Goal: Task Accomplishment & Management: Manage account settings

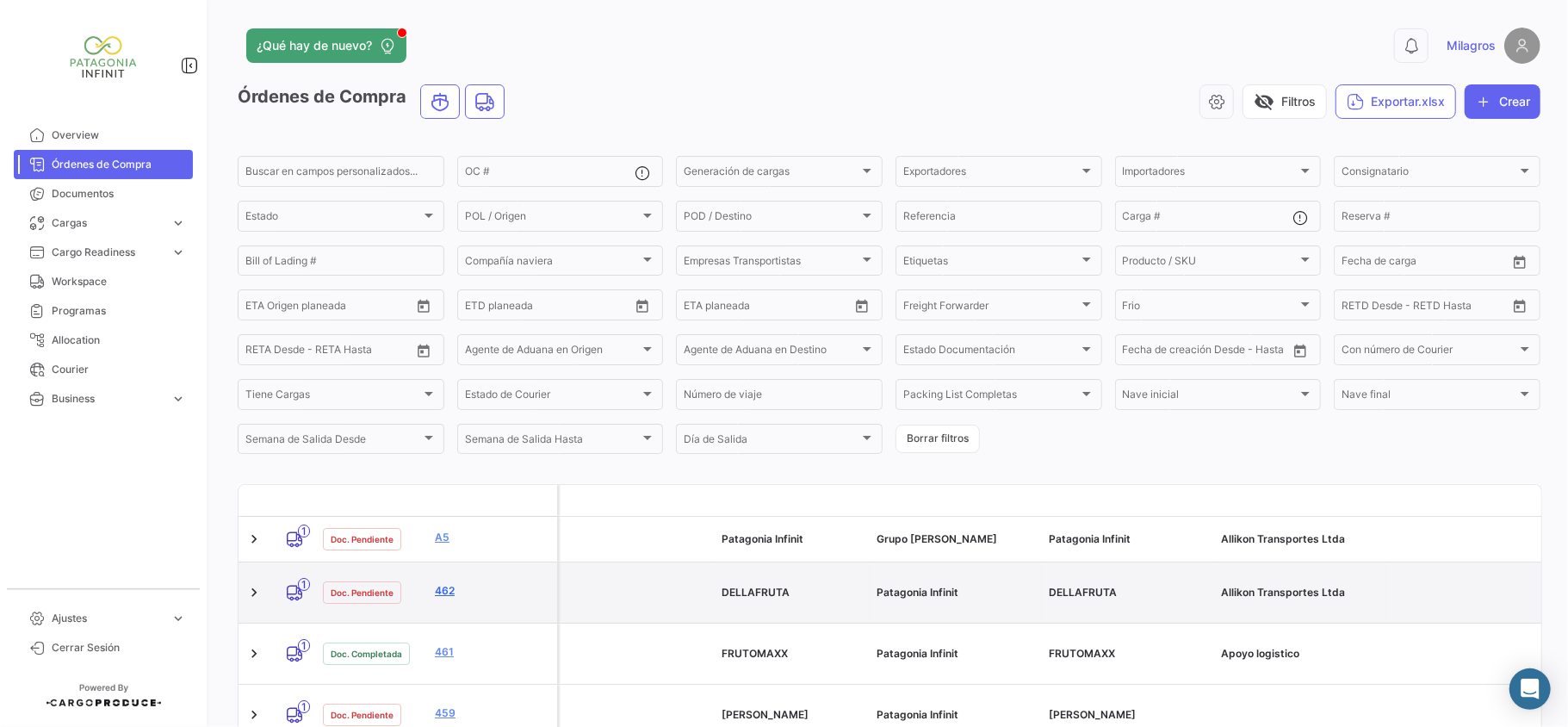
click at [448, 587] on link "462" at bounding box center [492, 591] width 115 height 16
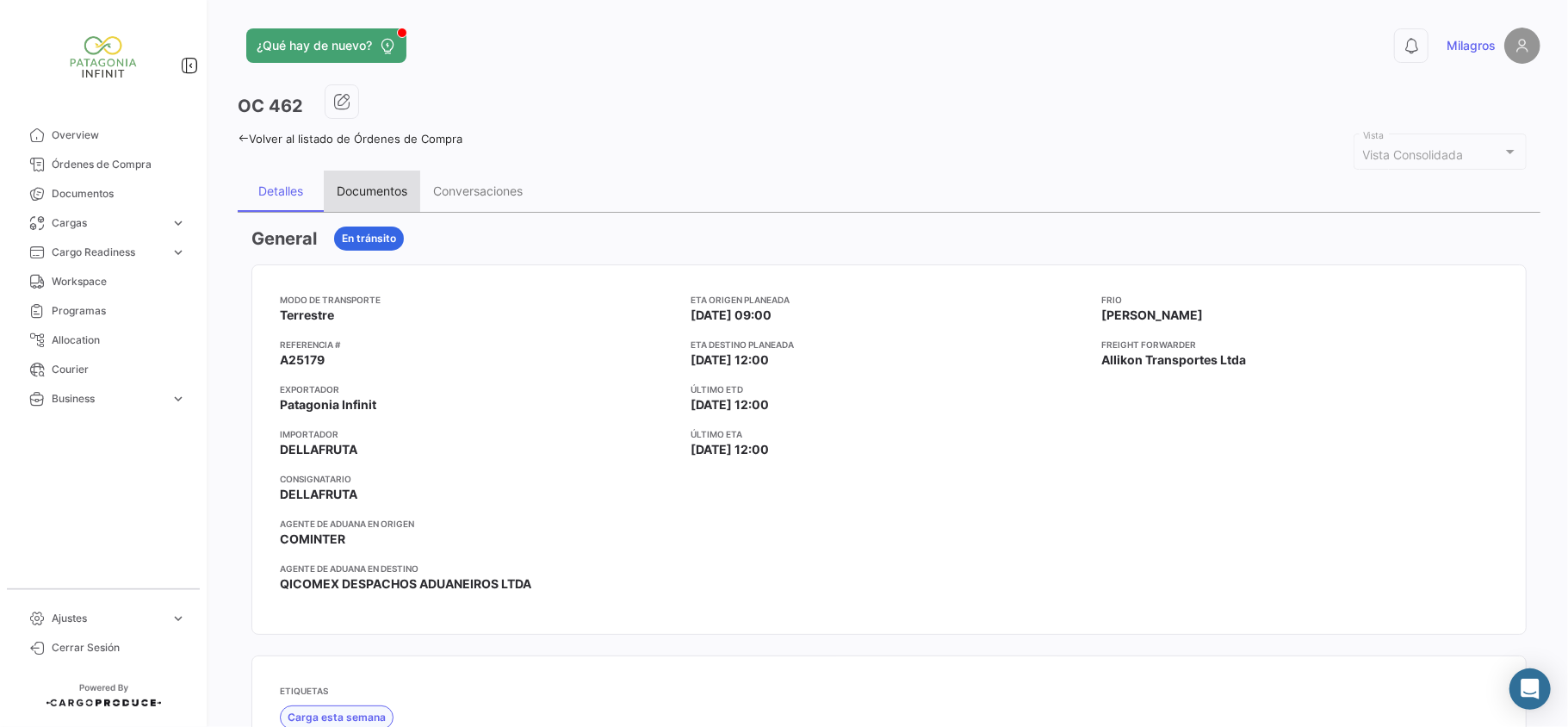
click at [359, 177] on div "Documentos" at bounding box center [372, 191] width 96 height 41
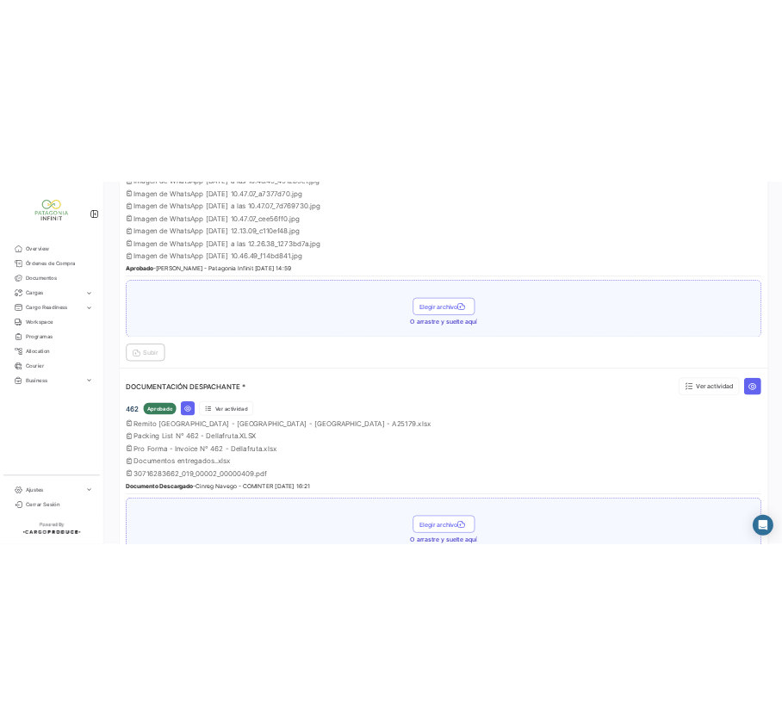
scroll to position [1343, 0]
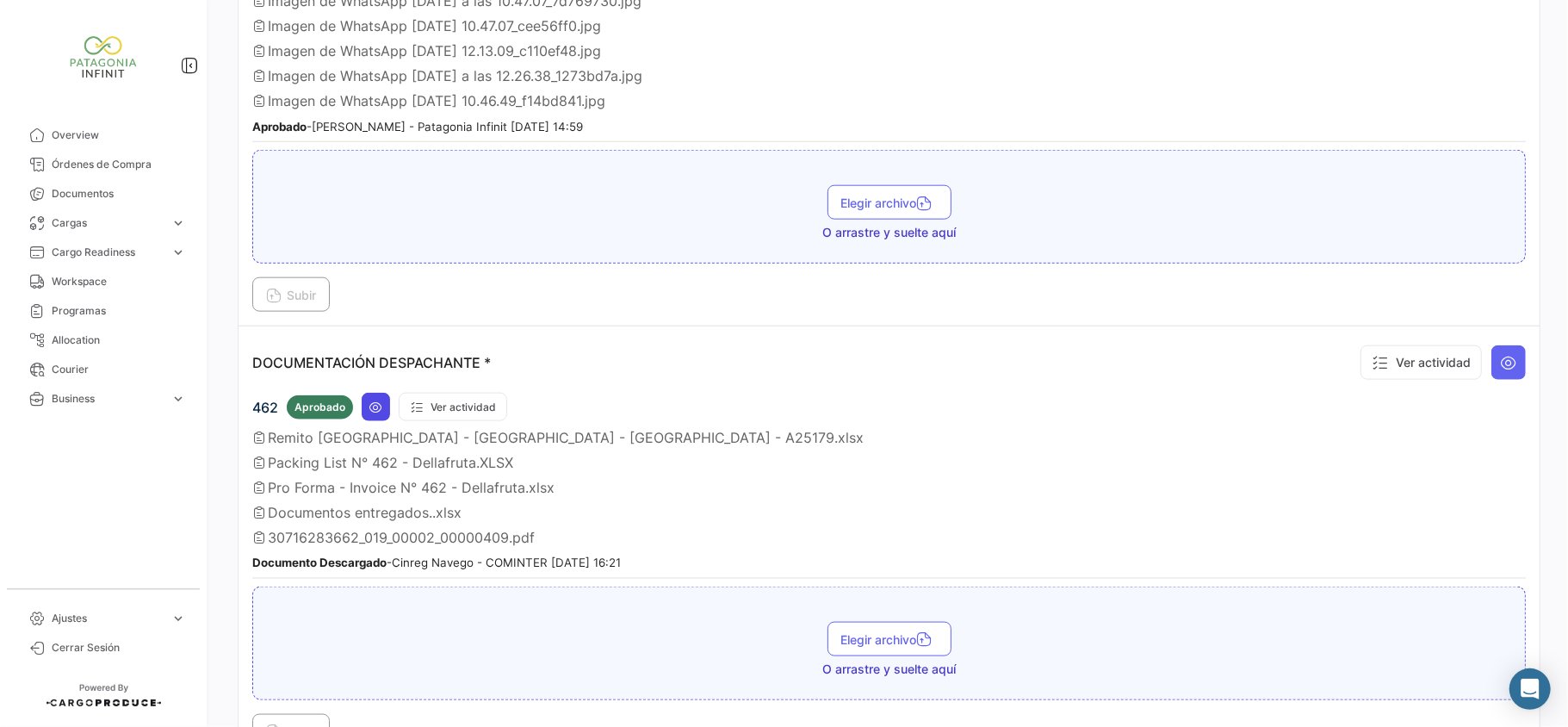
click at [376, 414] on icon at bounding box center [376, 407] width 14 height 14
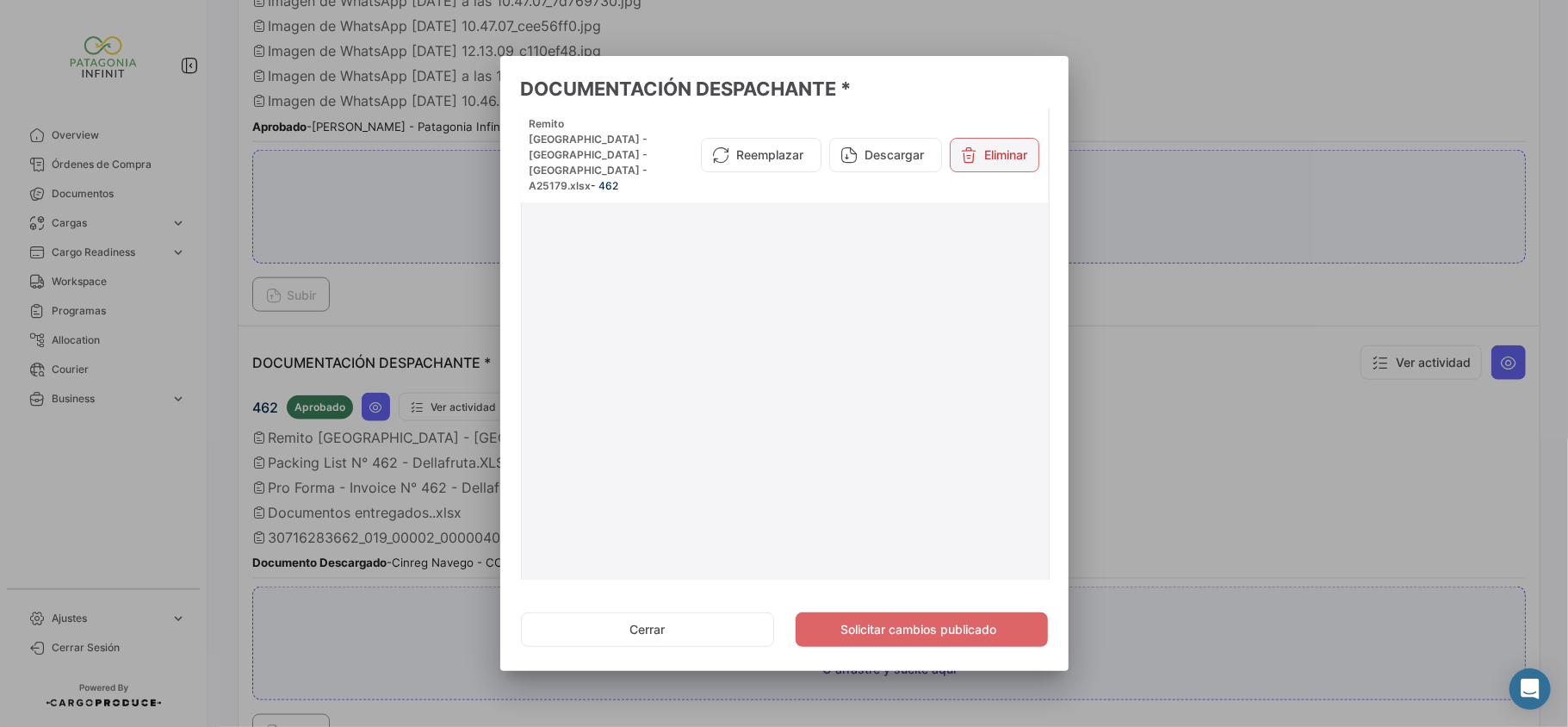
click at [973, 138] on button "Eliminar" at bounding box center [995, 155] width 90 height 34
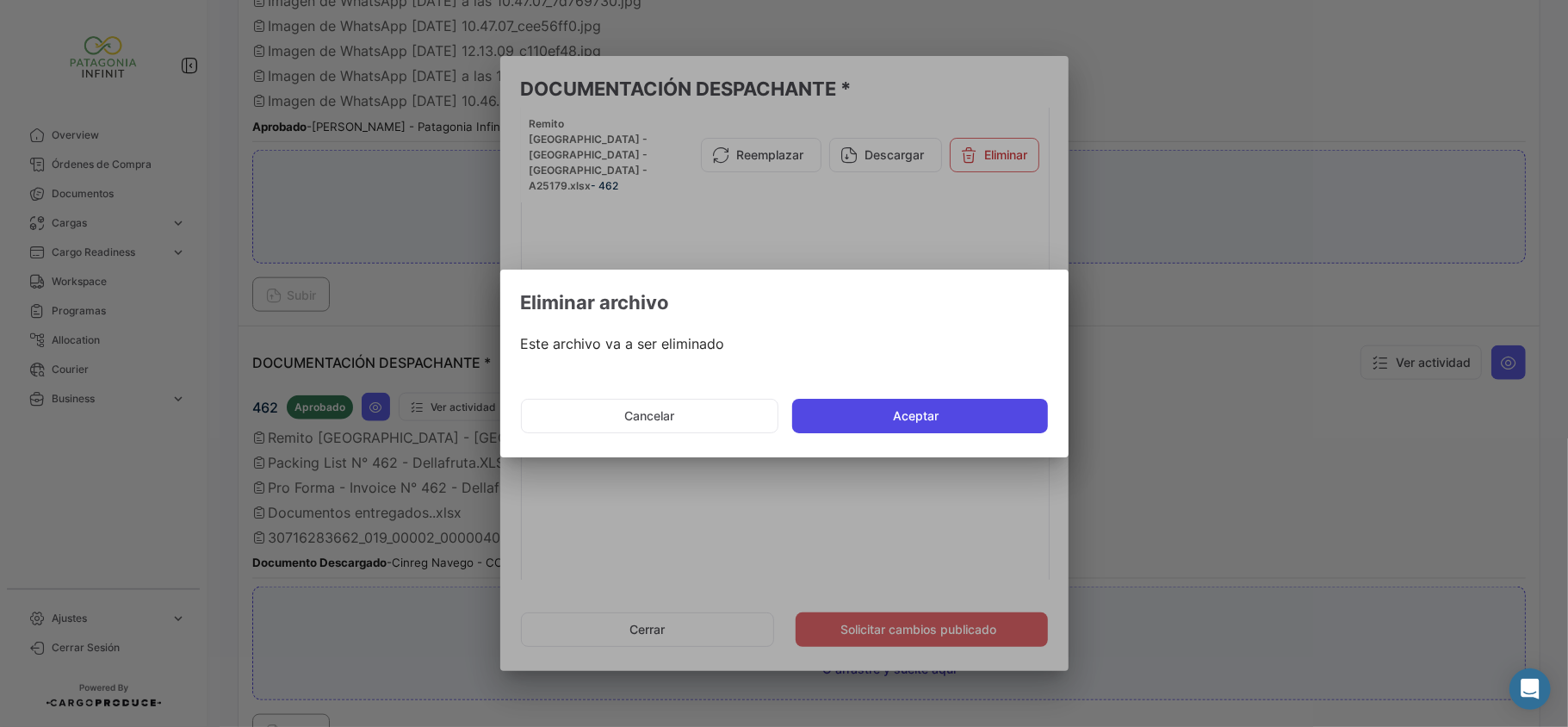
click at [983, 418] on button "Aceptar" at bounding box center [920, 416] width 256 height 34
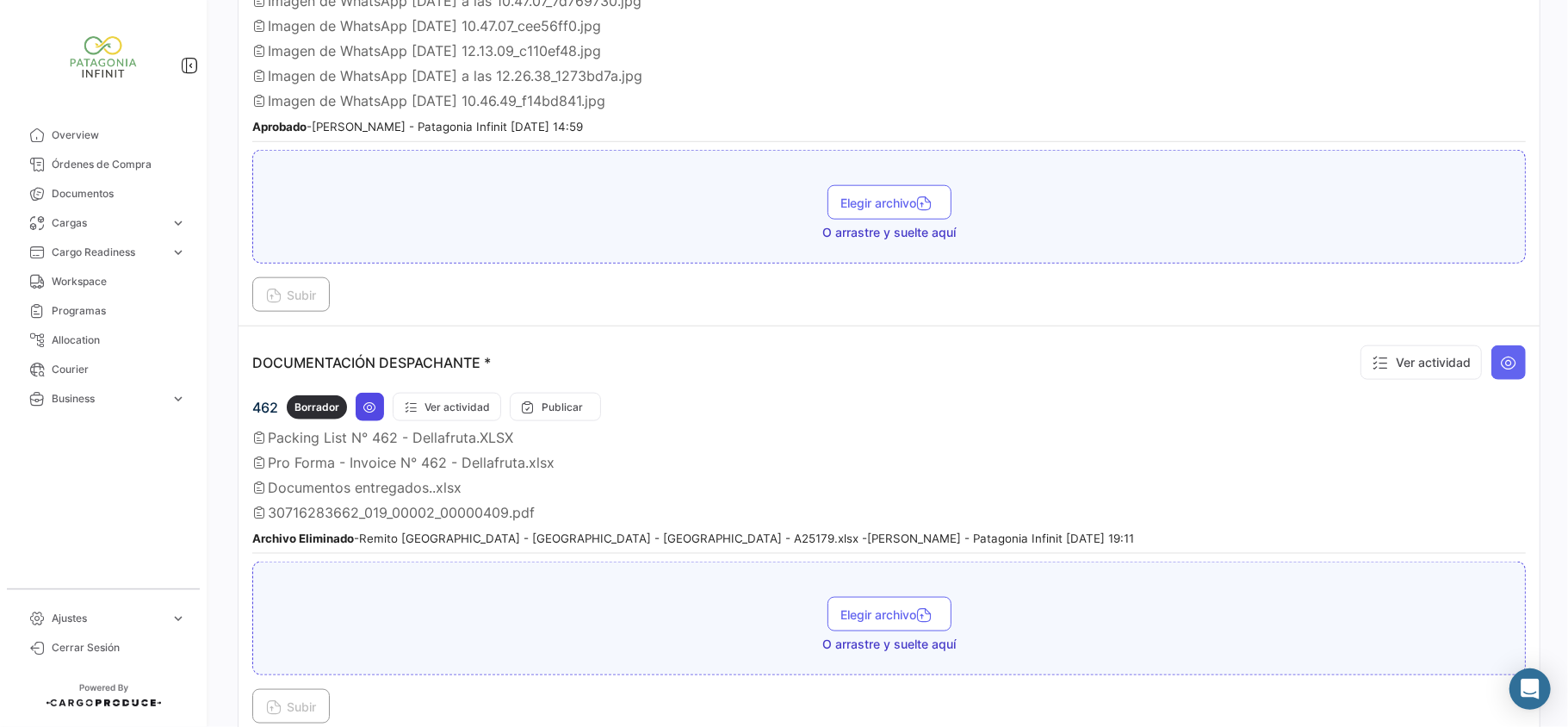
click at [363, 411] on icon at bounding box center [370, 407] width 14 height 14
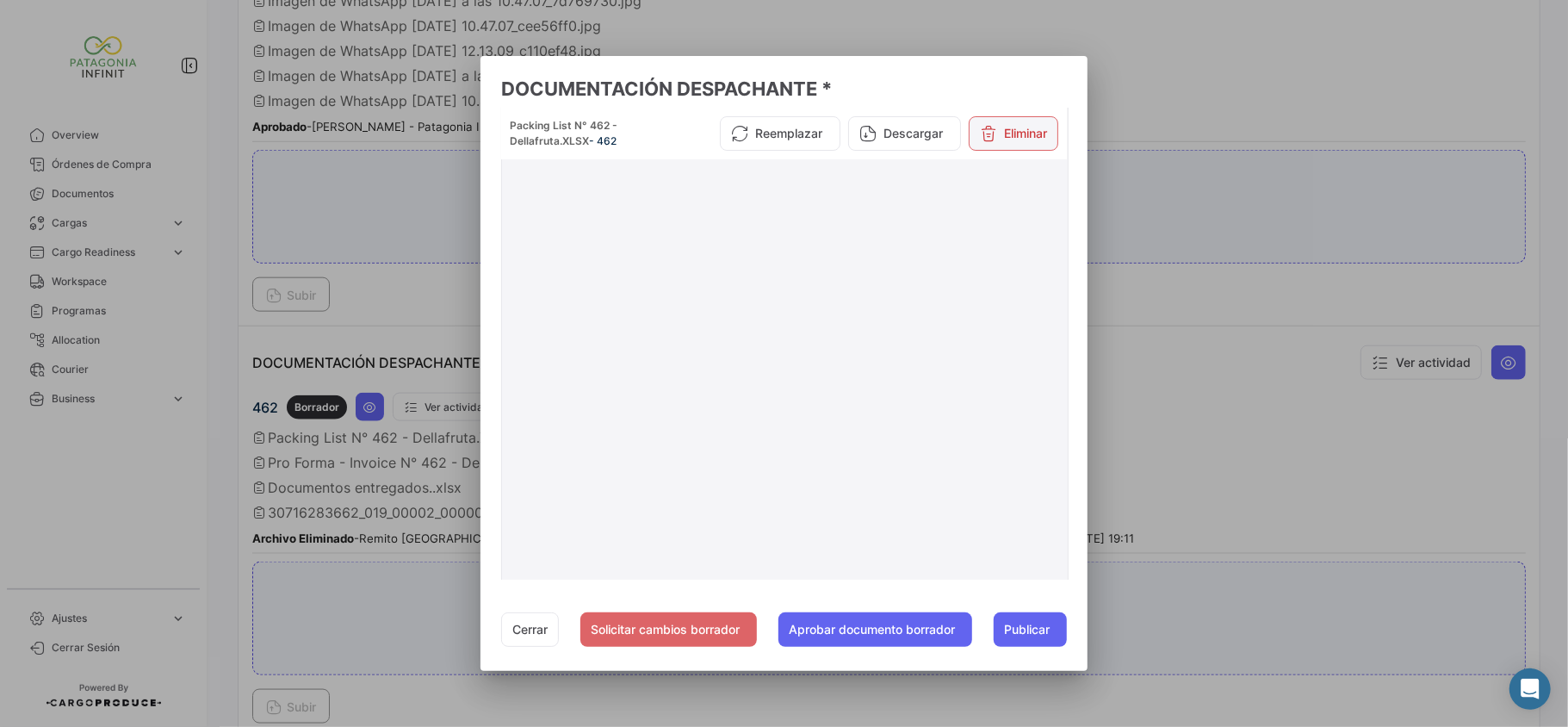
click at [1018, 119] on button "Eliminar" at bounding box center [1014, 133] width 90 height 34
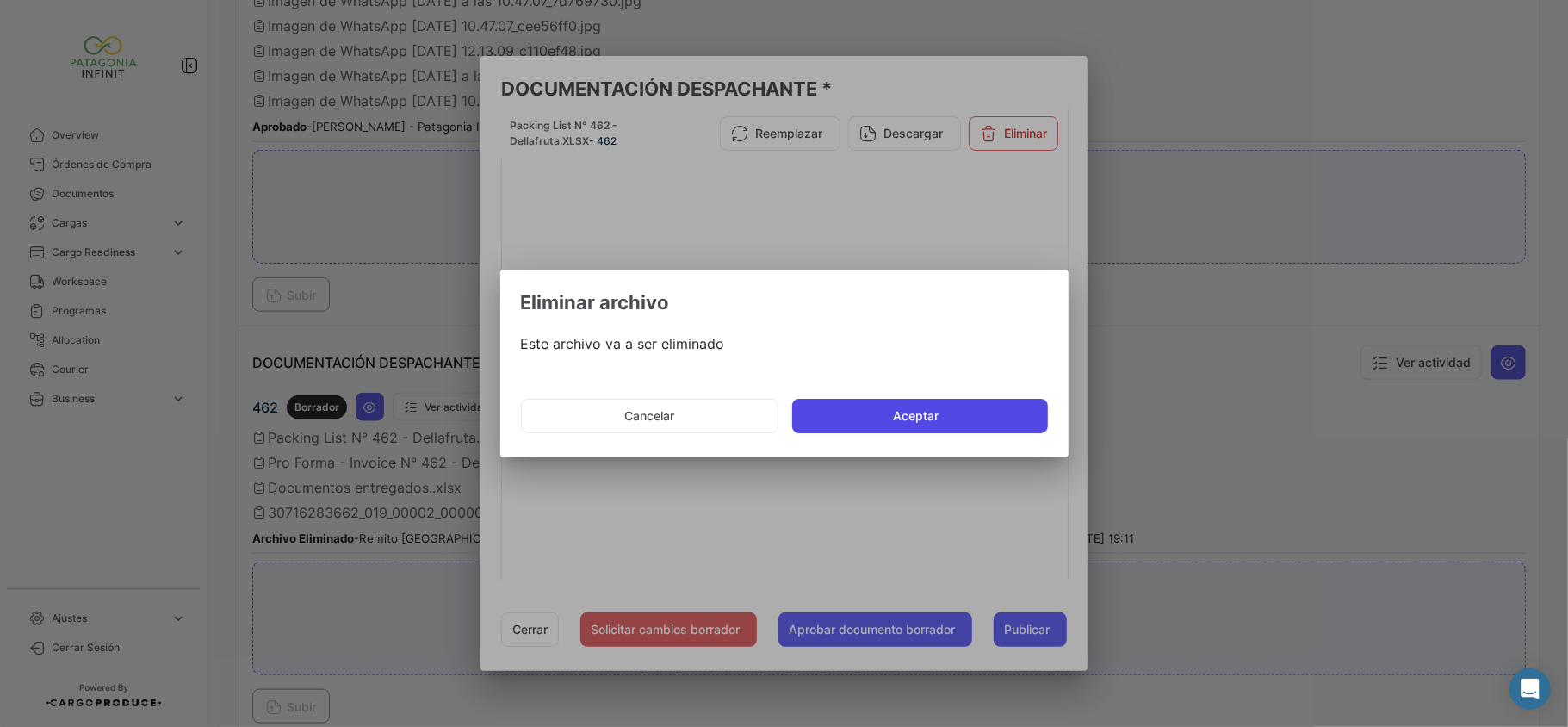
click at [907, 407] on button "Aceptar" at bounding box center [920, 416] width 256 height 34
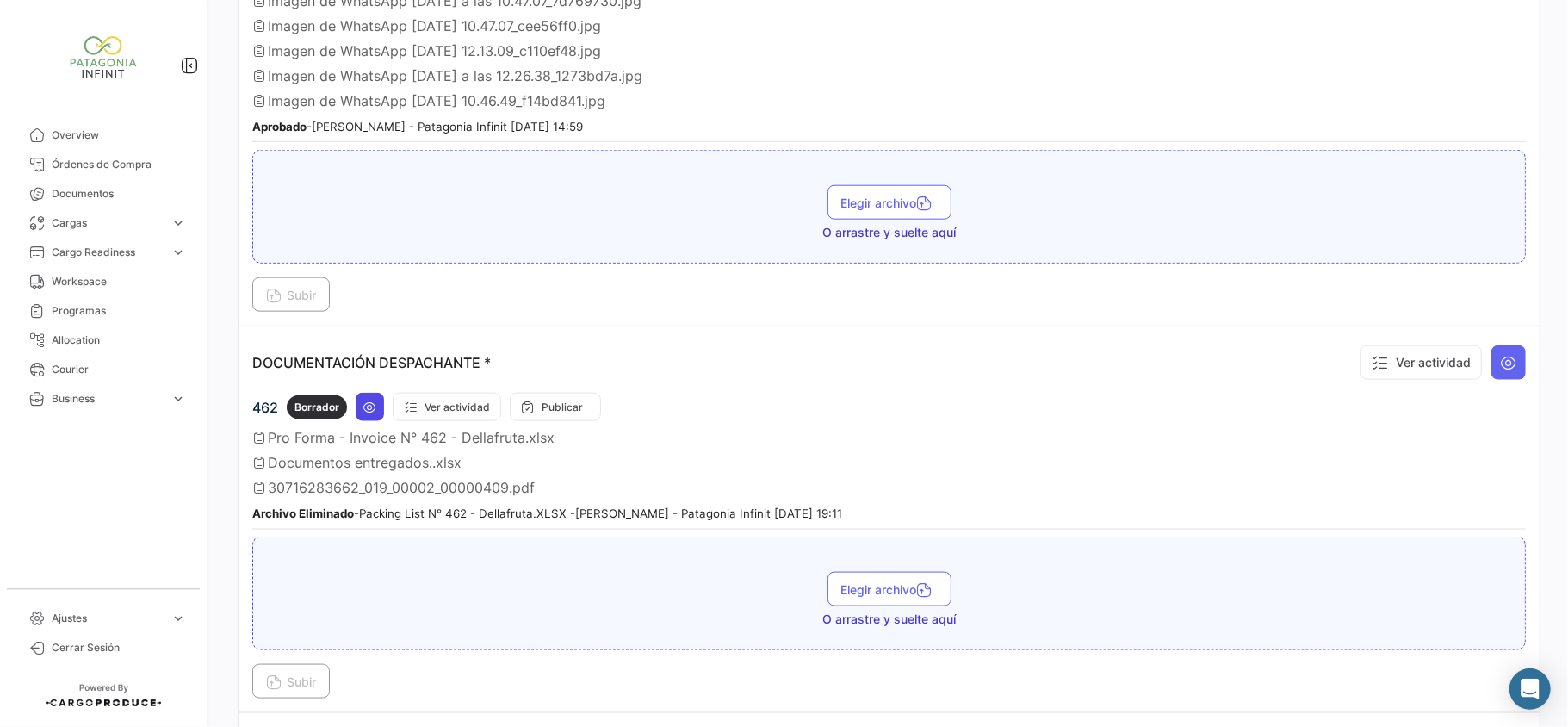
click at [379, 415] on button at bounding box center [370, 407] width 28 height 28
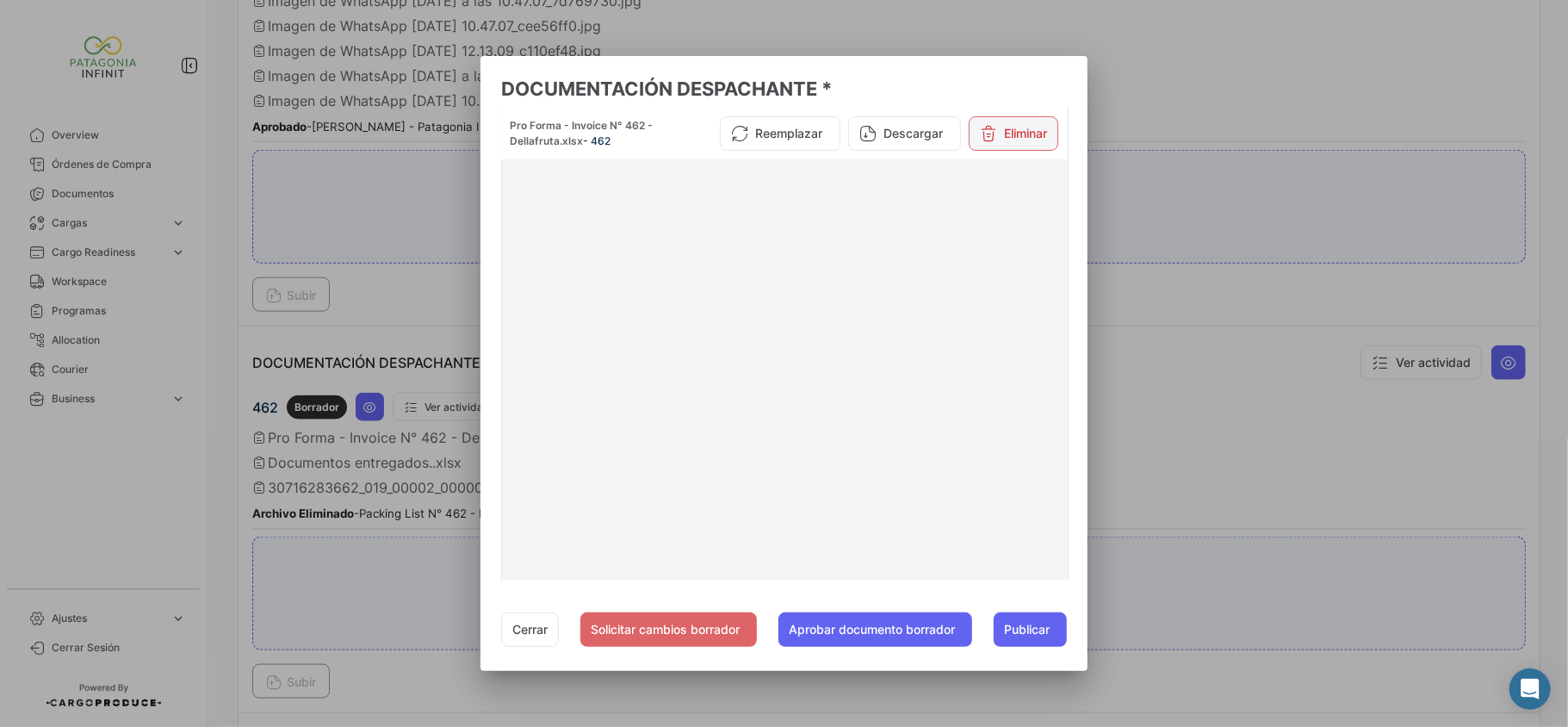
click at [1017, 121] on button "Eliminar" at bounding box center [1014, 133] width 90 height 34
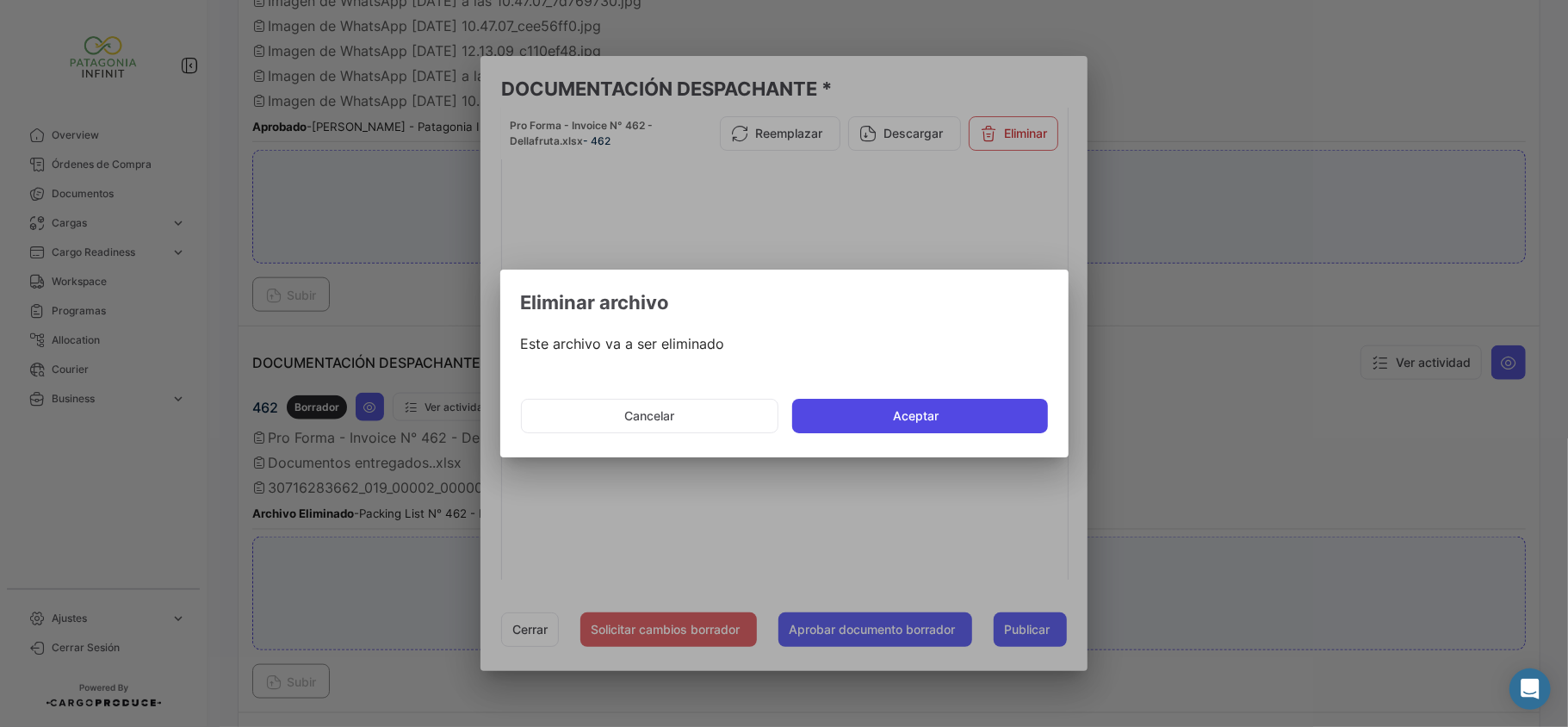
click at [903, 420] on button "Aceptar" at bounding box center [920, 416] width 256 height 34
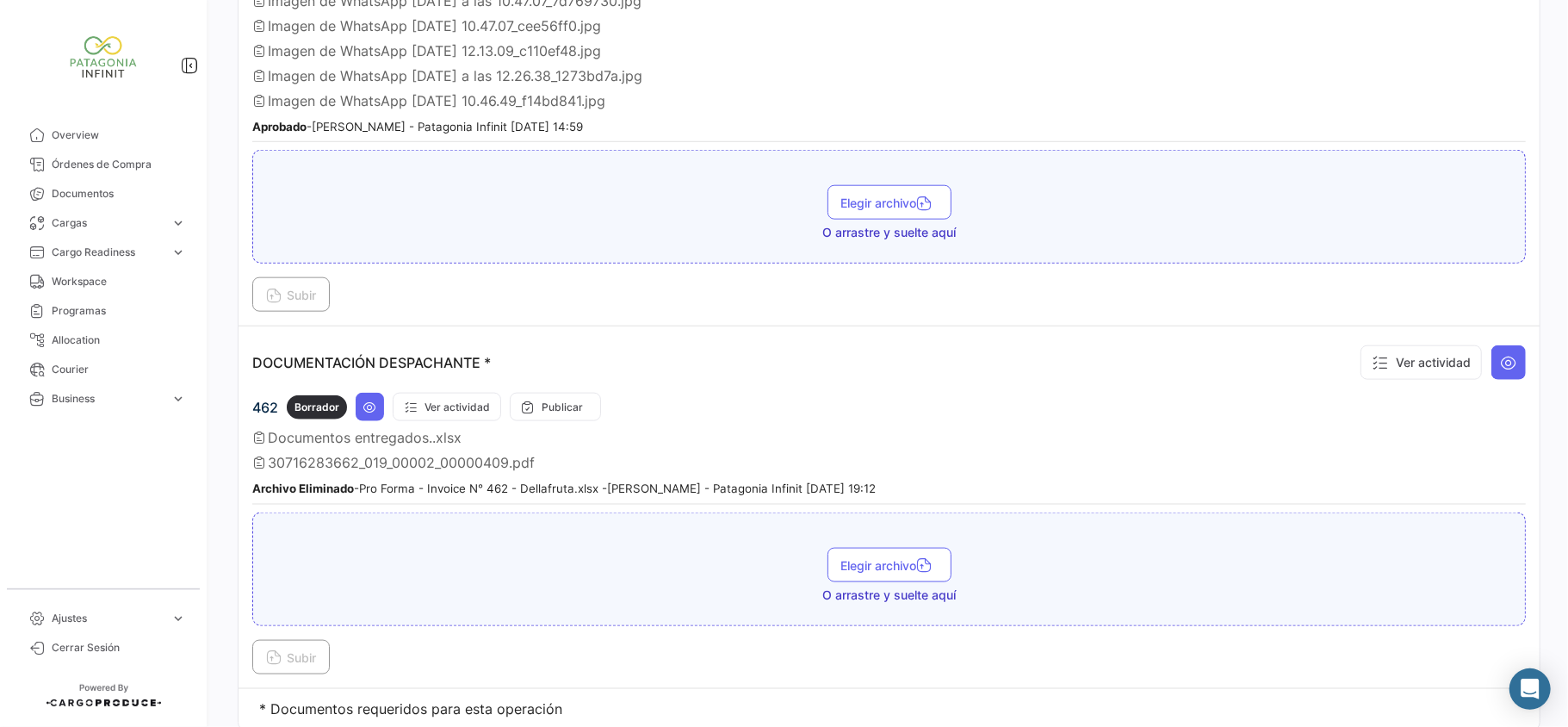
click at [451, 379] on div "DOCUMENTACIÓN DESPACHANTE * Ver actividad" at bounding box center [889, 362] width 1274 height 45
click at [386, 400] on div "462 Borrador Ver actividad Publicar" at bounding box center [889, 407] width 1274 height 28
click at [342, 412] on div "Borrador" at bounding box center [317, 407] width 60 height 24
click at [369, 414] on icon at bounding box center [370, 407] width 14 height 14
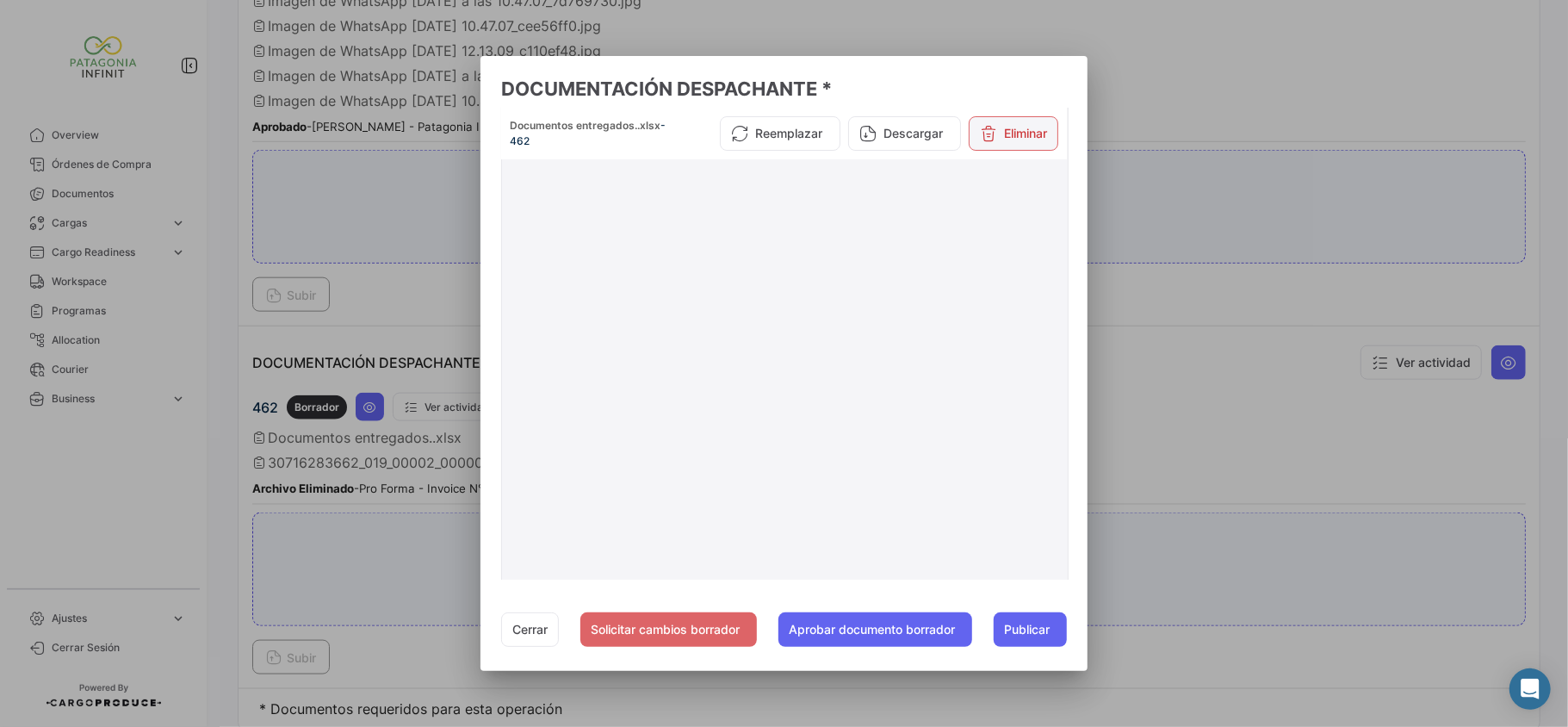
click at [1014, 118] on button "Eliminar" at bounding box center [1014, 133] width 90 height 34
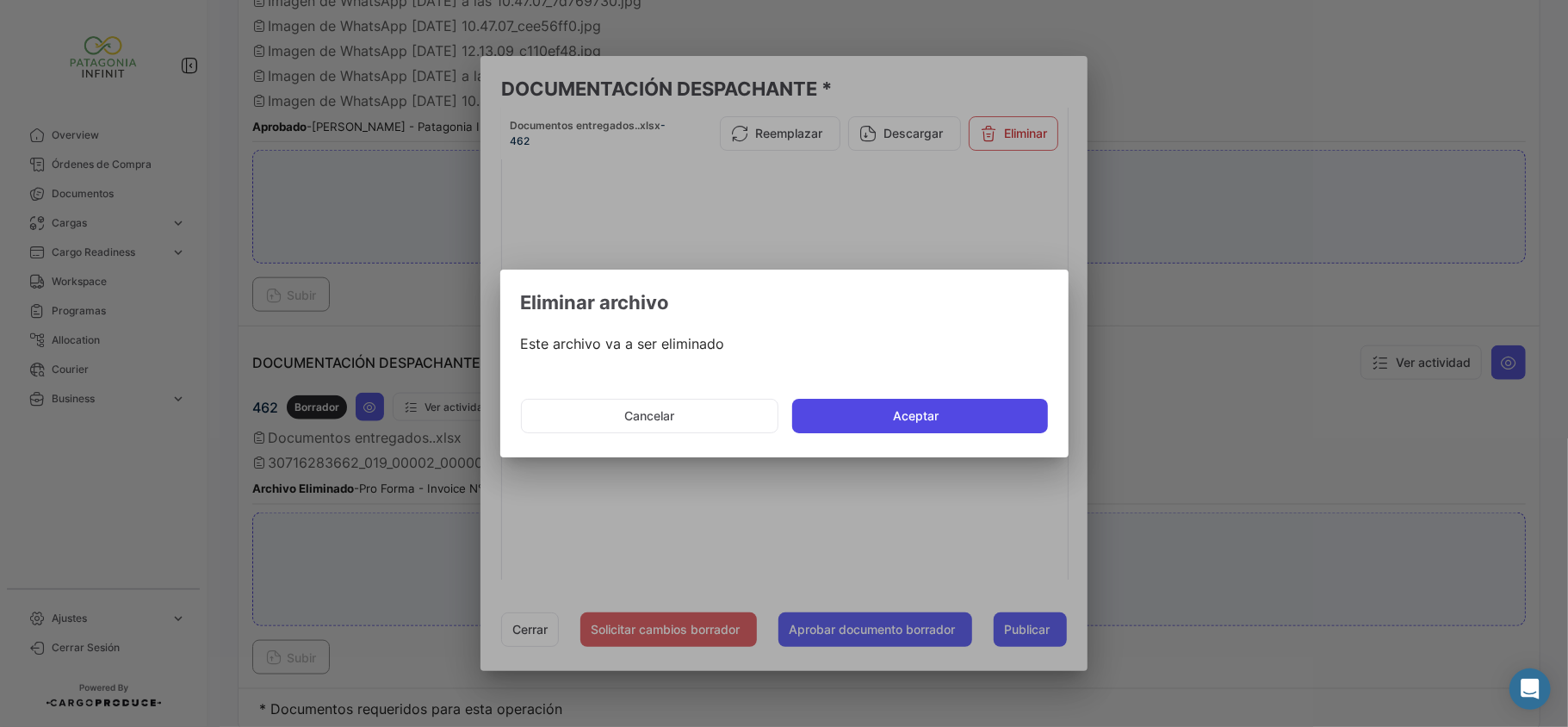
click at [927, 421] on button "Aceptar" at bounding box center [920, 416] width 256 height 34
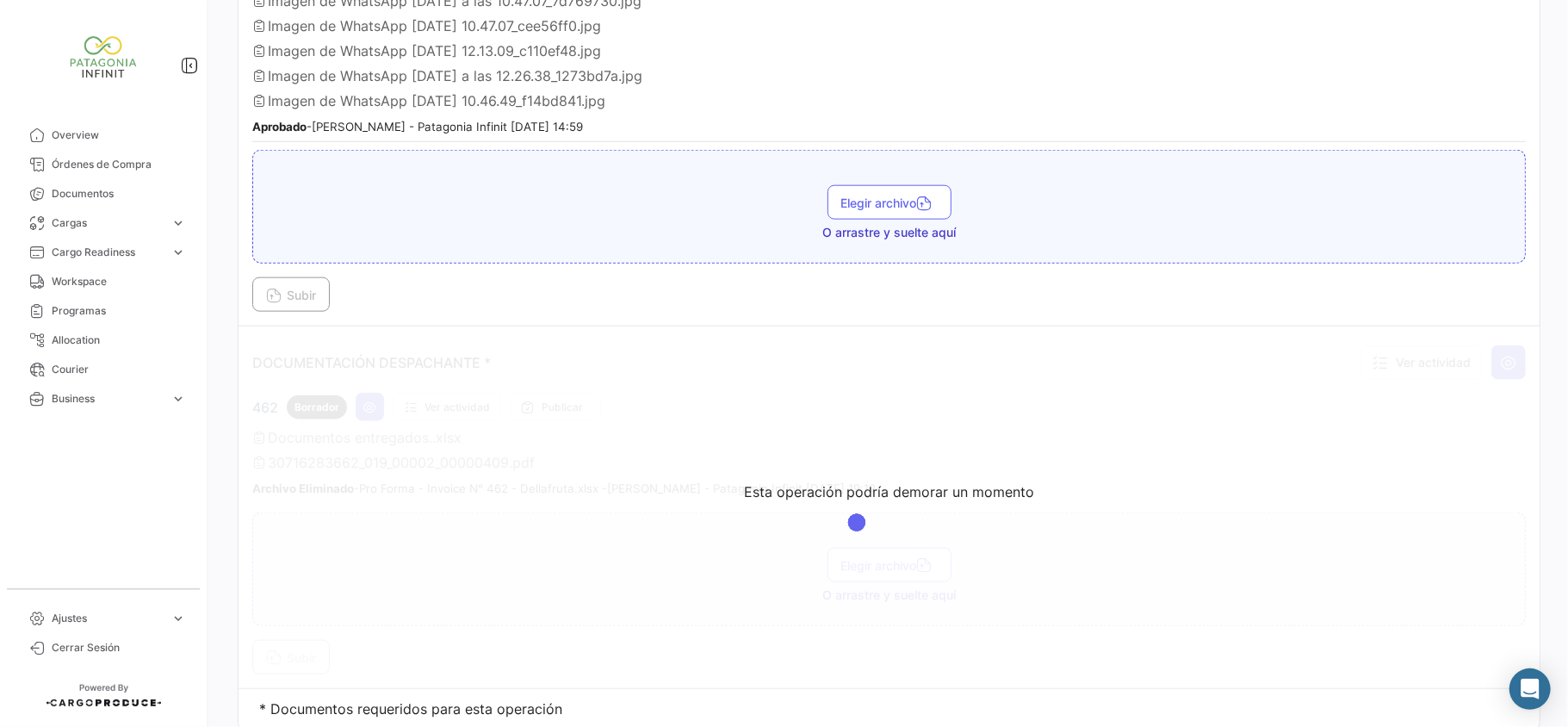
click at [542, 418] on app-loading-simple-component "Esta operación podría demorar un momento" at bounding box center [889, 506] width 1301 height 361
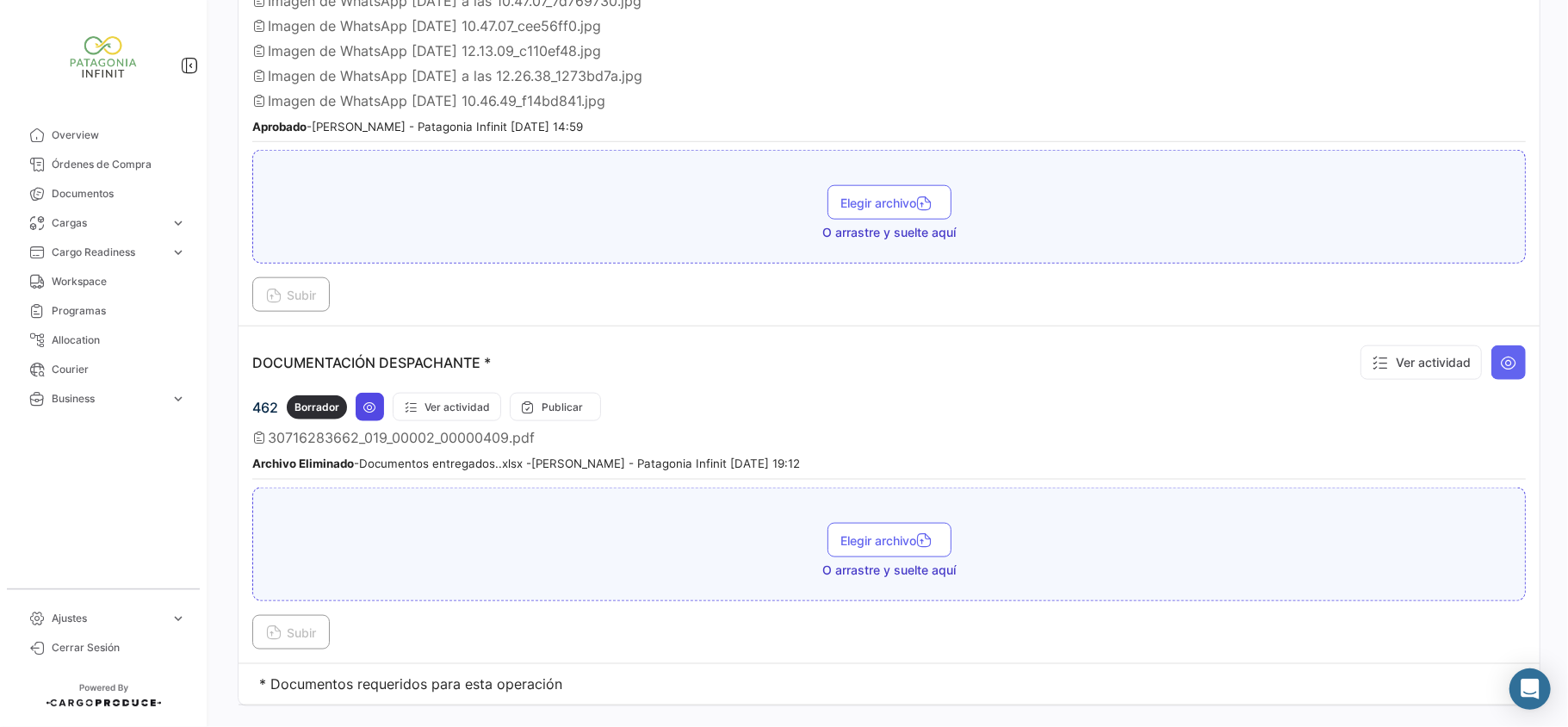
click at [369, 405] on icon at bounding box center [370, 407] width 14 height 14
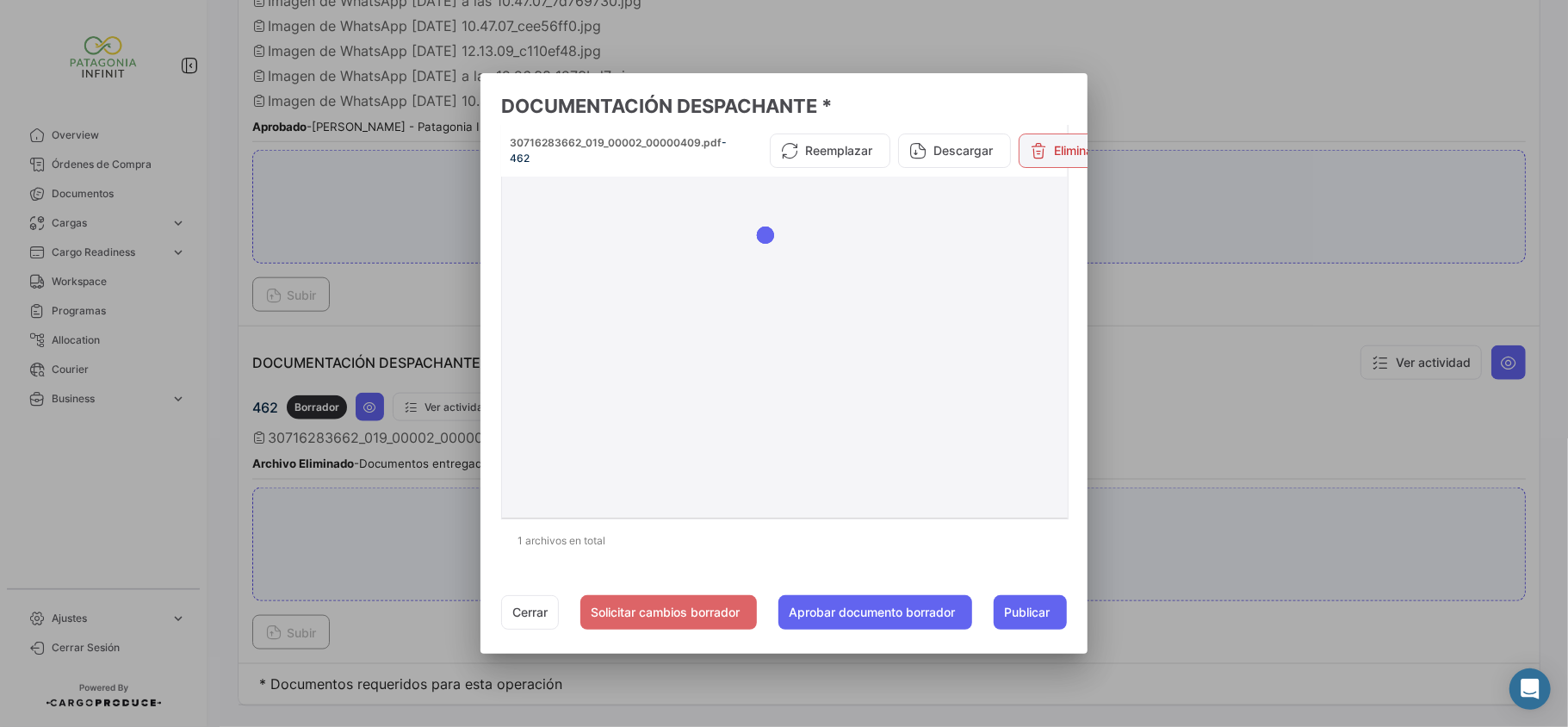
click at [1035, 148] on icon at bounding box center [1038, 150] width 17 height 17
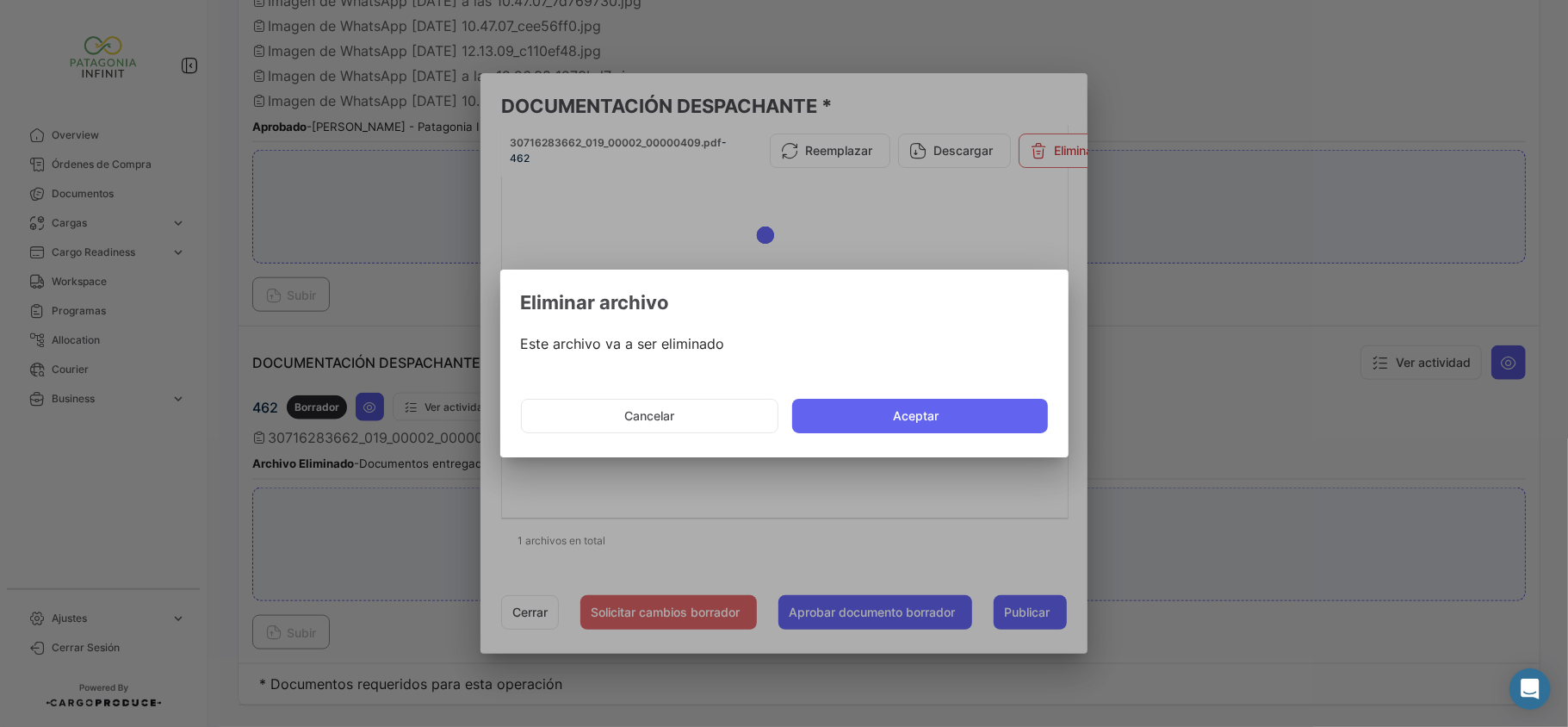
click at [907, 397] on mat-dialog-actions "Cancelar Aceptar" at bounding box center [784, 416] width 527 height 59
click at [914, 420] on button "Aceptar" at bounding box center [920, 416] width 256 height 34
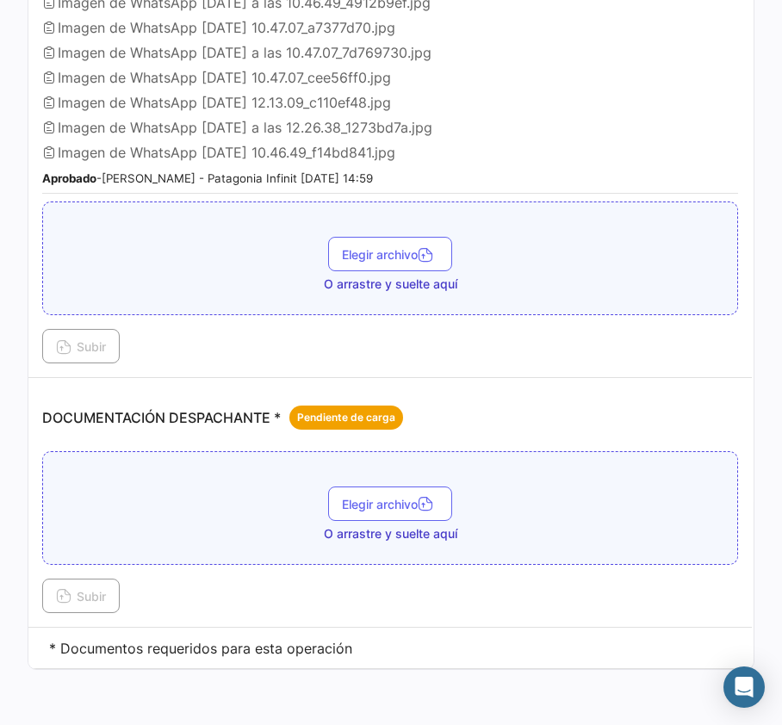
scroll to position [1330, 0]
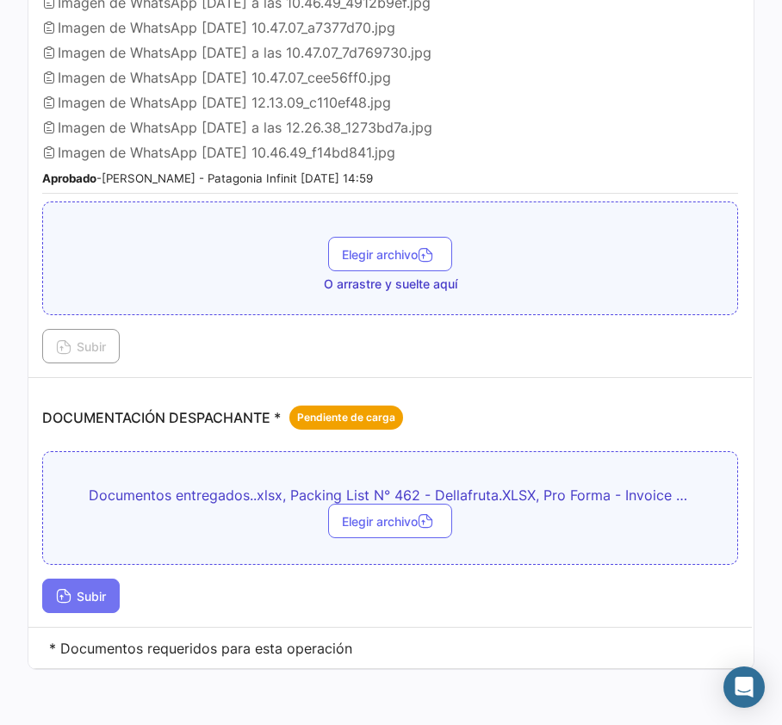
click at [104, 579] on button "Subir" at bounding box center [81, 596] width 78 height 34
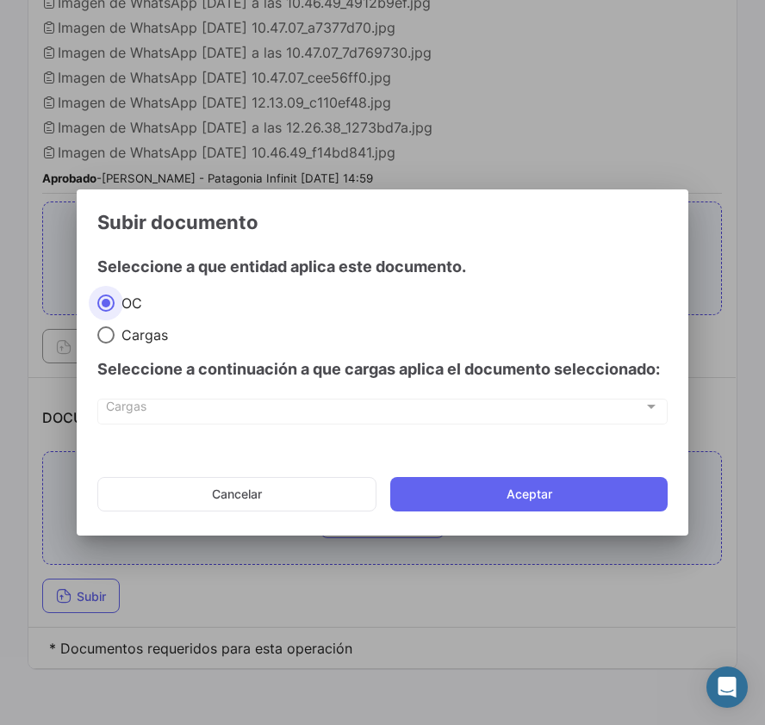
click at [126, 339] on span "Cargas" at bounding box center [141, 334] width 53 height 17
click at [115, 339] on input "Cargas" at bounding box center [105, 334] width 17 height 17
radio input "true"
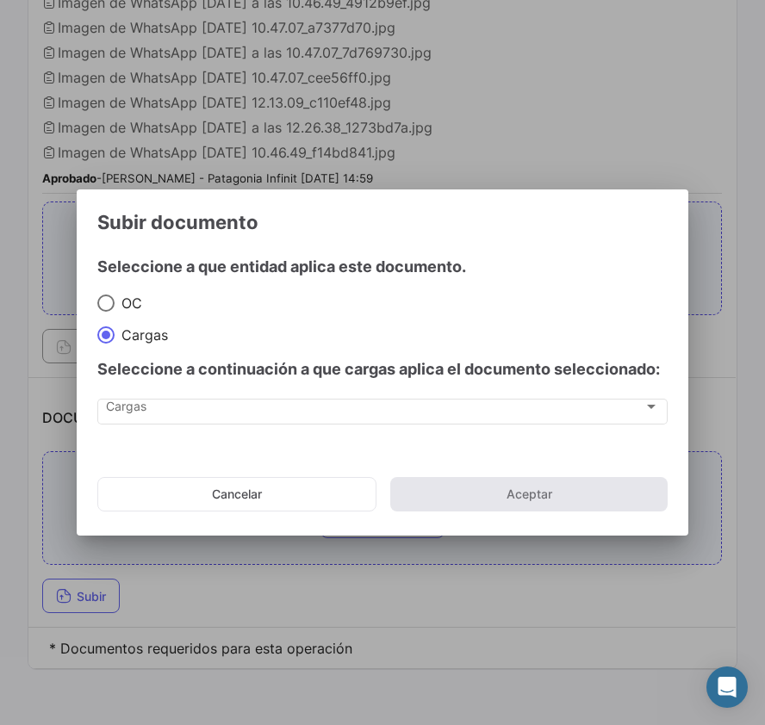
click at [150, 393] on div "Seleccione a continuación a que cargas aplica el documento seleccionado:" at bounding box center [382, 370] width 570 height 52
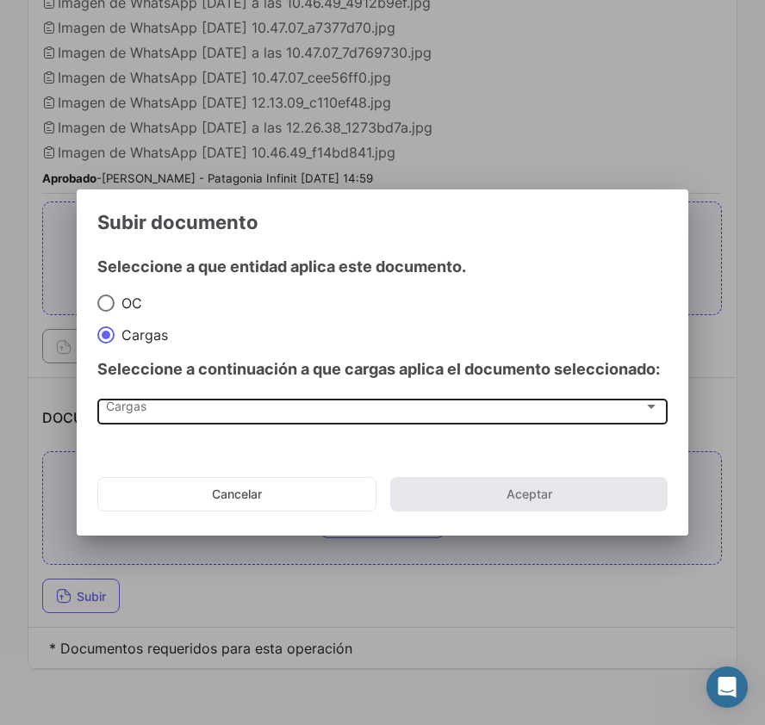
click at [164, 417] on div "Cargas" at bounding box center [374, 410] width 536 height 15
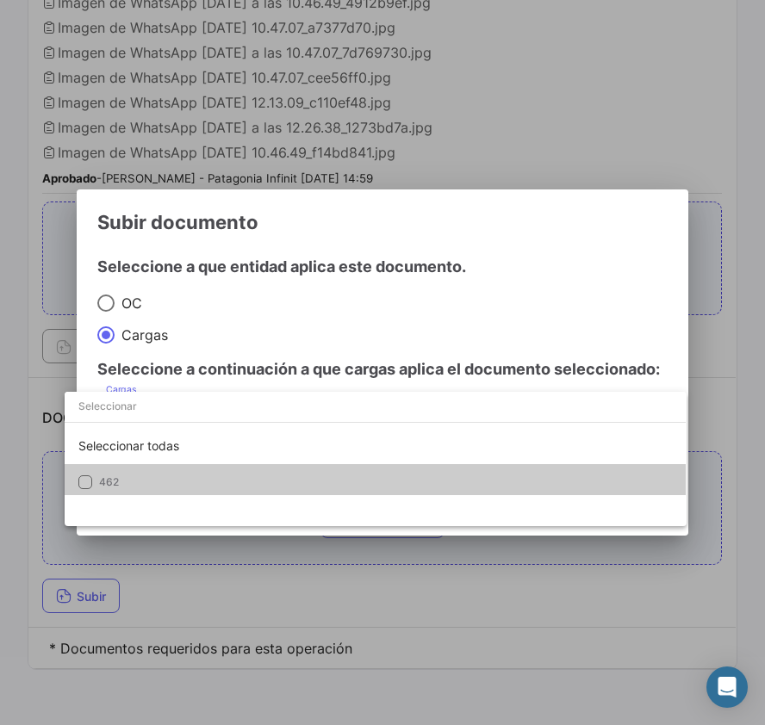
click at [214, 496] on div "Seleccionar todas 462" at bounding box center [375, 459] width 621 height 134
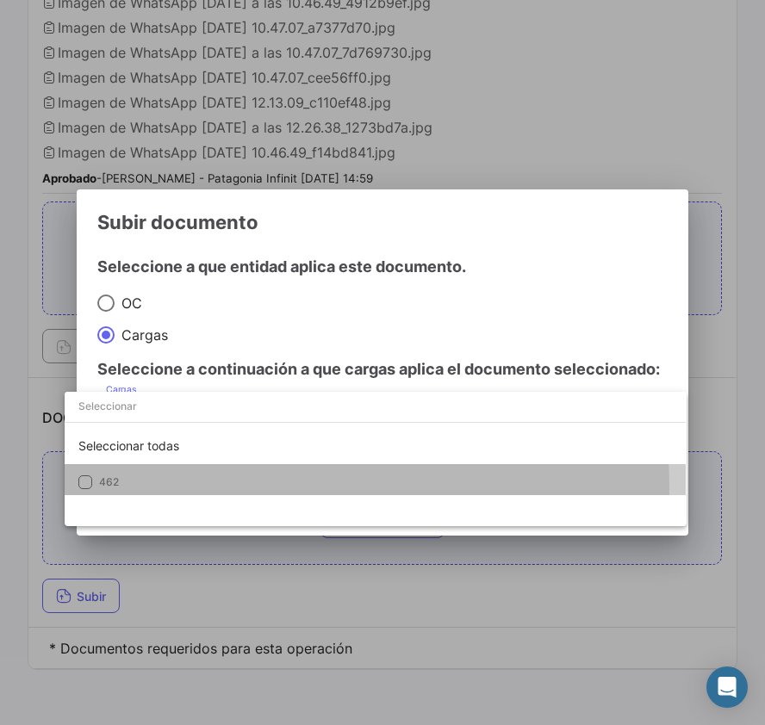
click at [203, 487] on span "462" at bounding box center [219, 482] width 241 height 16
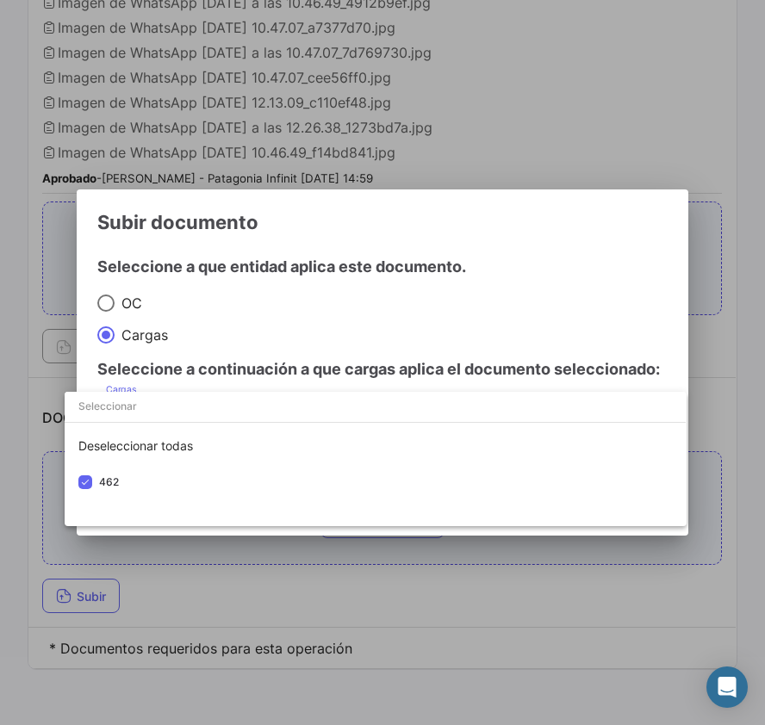
click at [375, 357] on div at bounding box center [382, 362] width 765 height 725
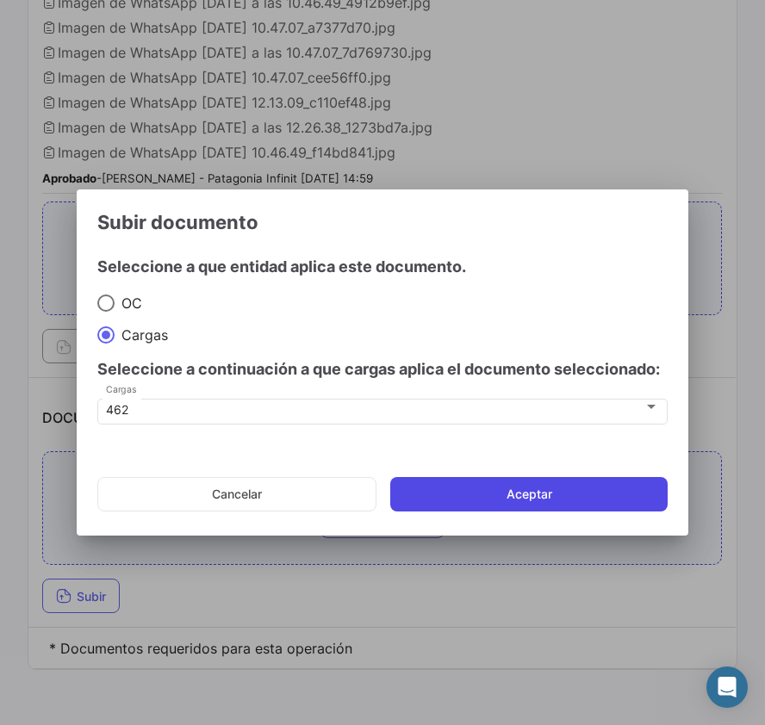
click at [503, 490] on button "Aceptar" at bounding box center [528, 494] width 277 height 34
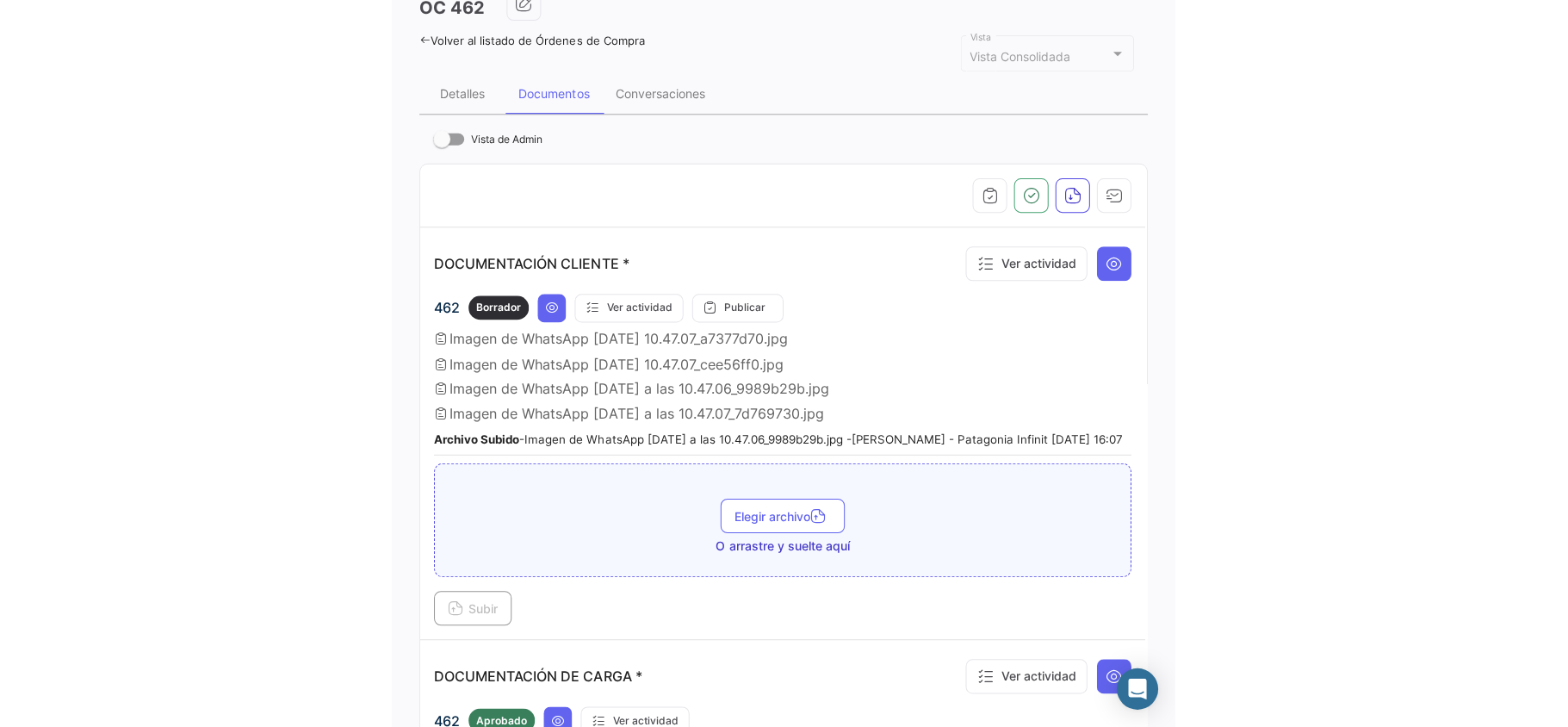
scroll to position [94, 0]
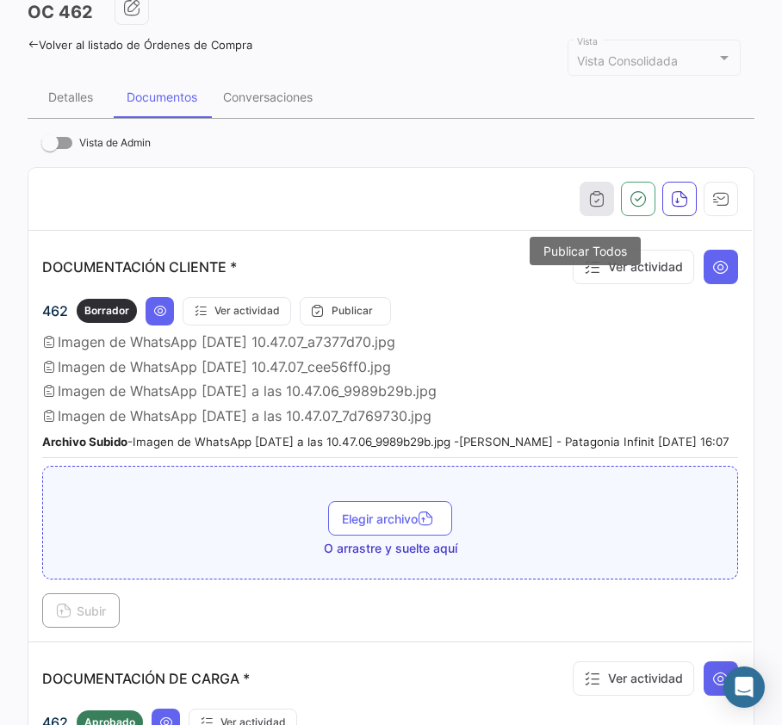
click at [580, 194] on button "button" at bounding box center [597, 199] width 34 height 34
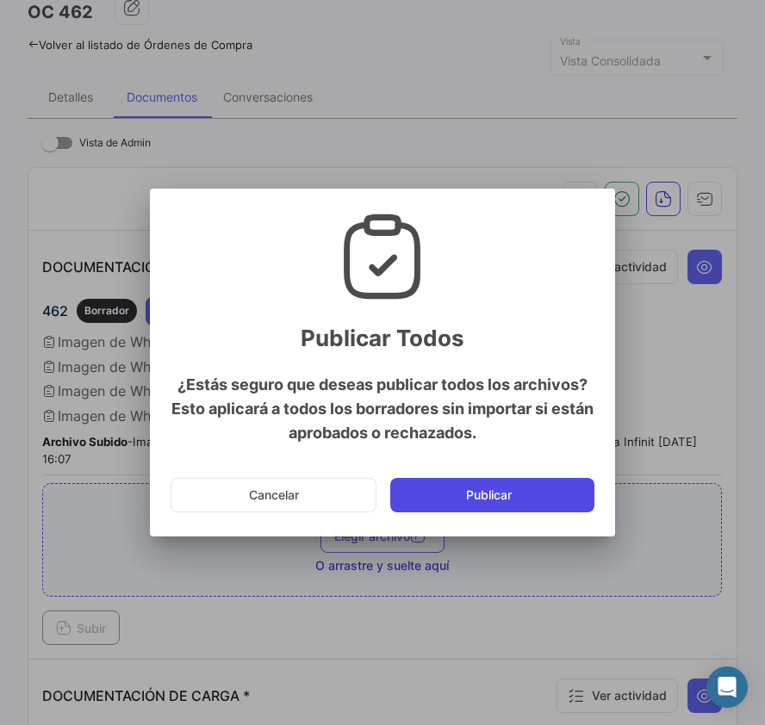
click at [505, 508] on button "Publicar" at bounding box center [492, 495] width 204 height 34
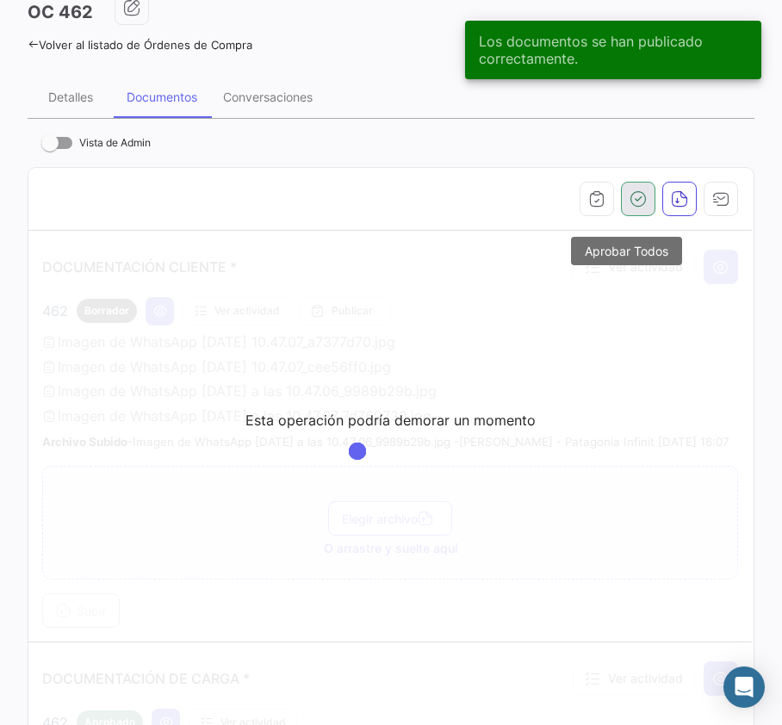
click at [628, 214] on button "button" at bounding box center [638, 199] width 34 height 34
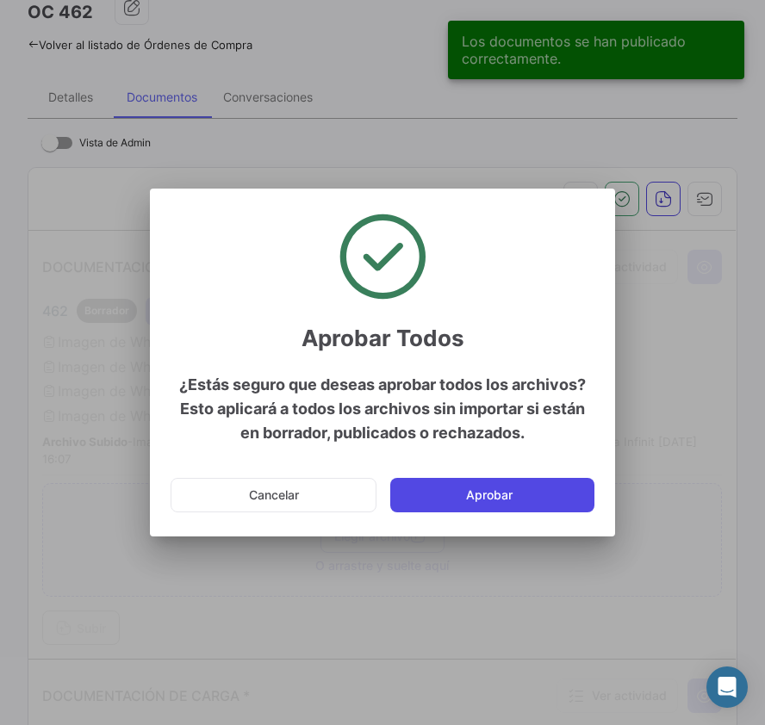
click at [551, 493] on button "Aprobar" at bounding box center [492, 495] width 204 height 34
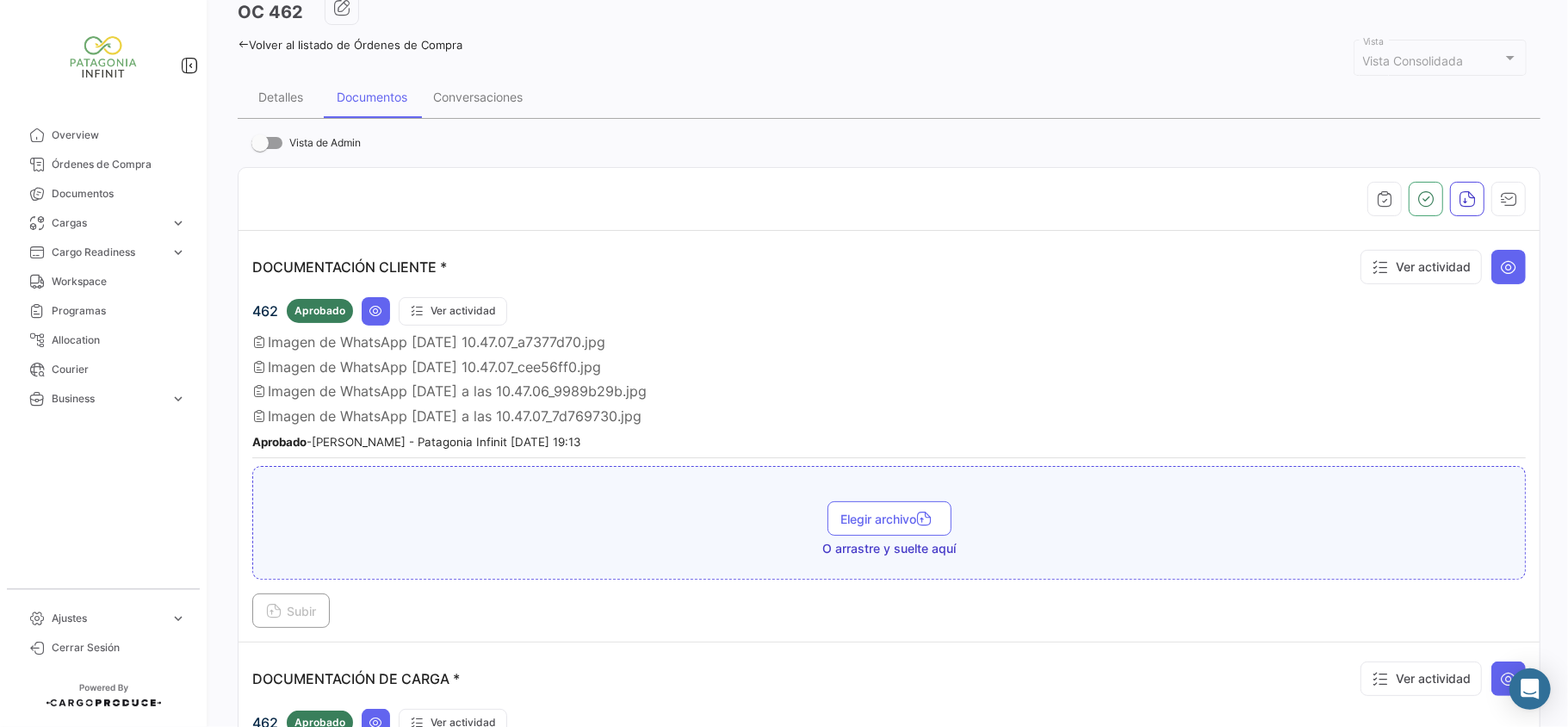
scroll to position [45, 0]
